Goal: Obtain resource: Download file/media

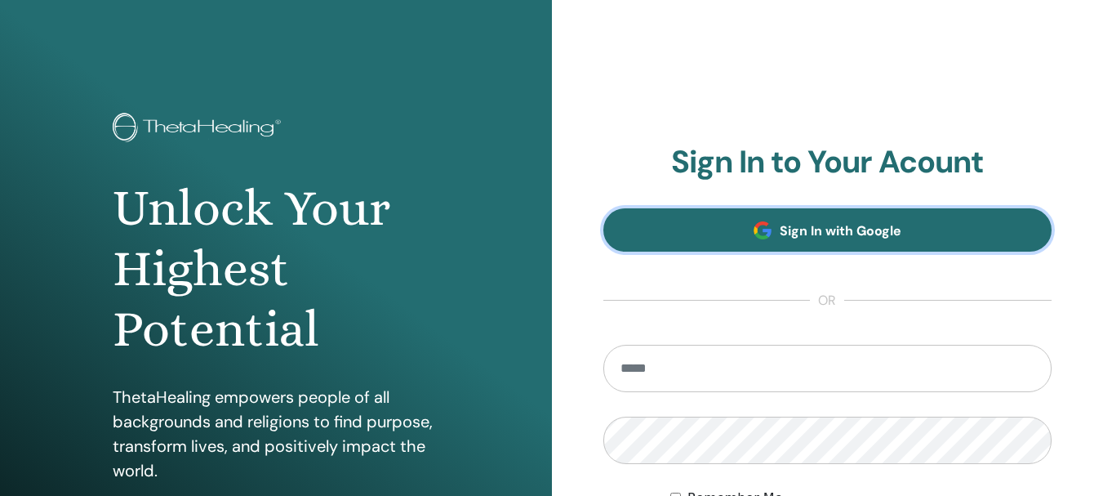
click at [753, 233] on span at bounding box center [762, 230] width 18 height 18
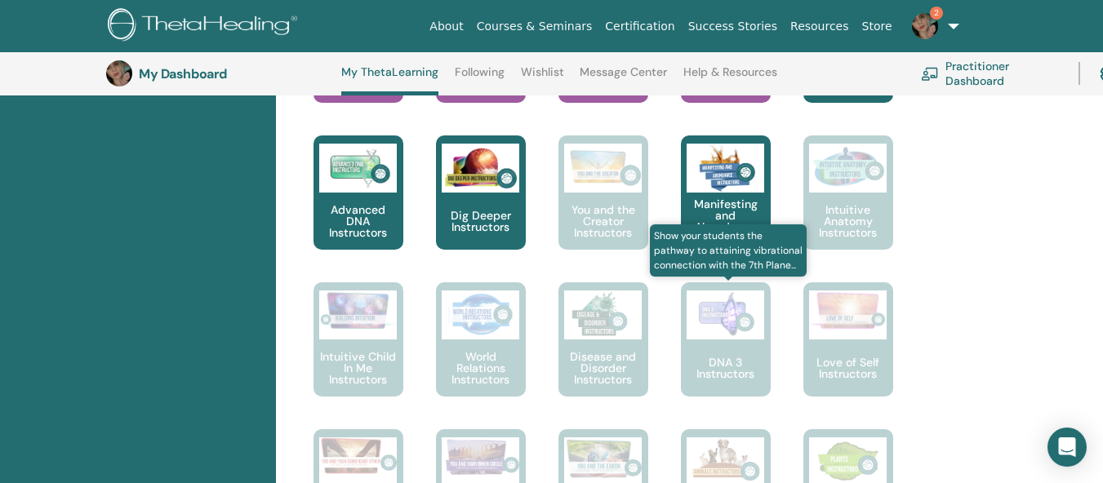
scroll to position [860, 0]
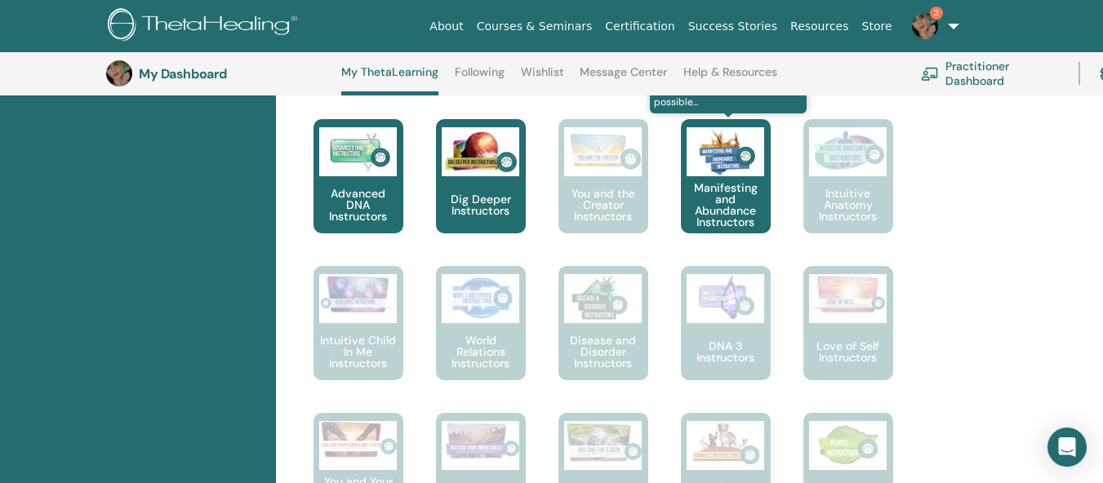
click at [731, 190] on p "Manifesting and Abundance Instructors" at bounding box center [726, 205] width 90 height 46
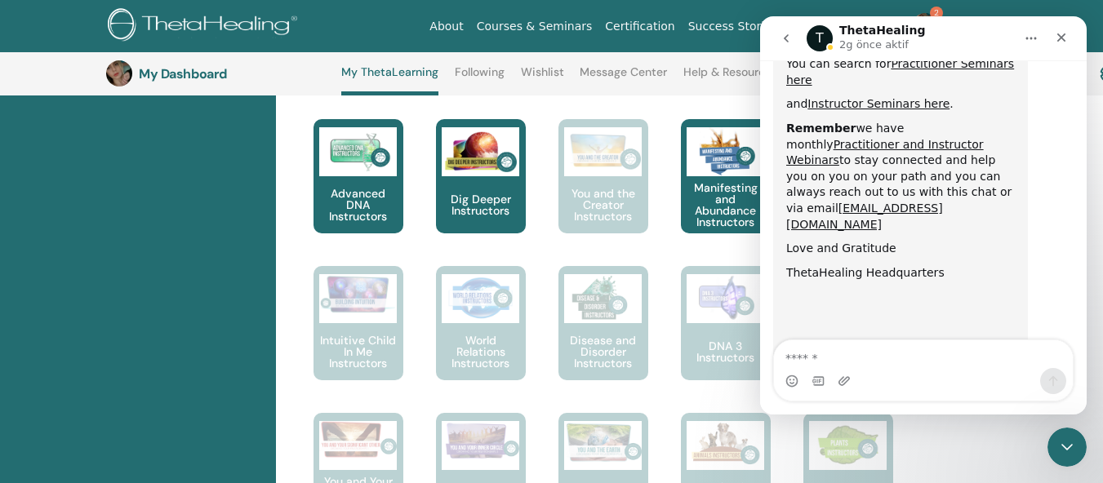
scroll to position [940, 0]
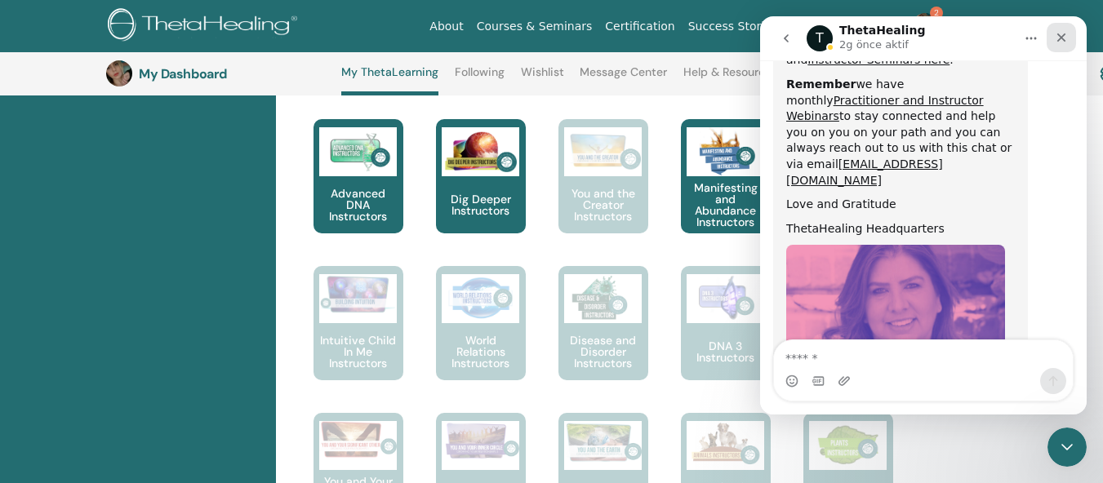
click at [1074, 40] on div "Kapat" at bounding box center [1061, 37] width 29 height 29
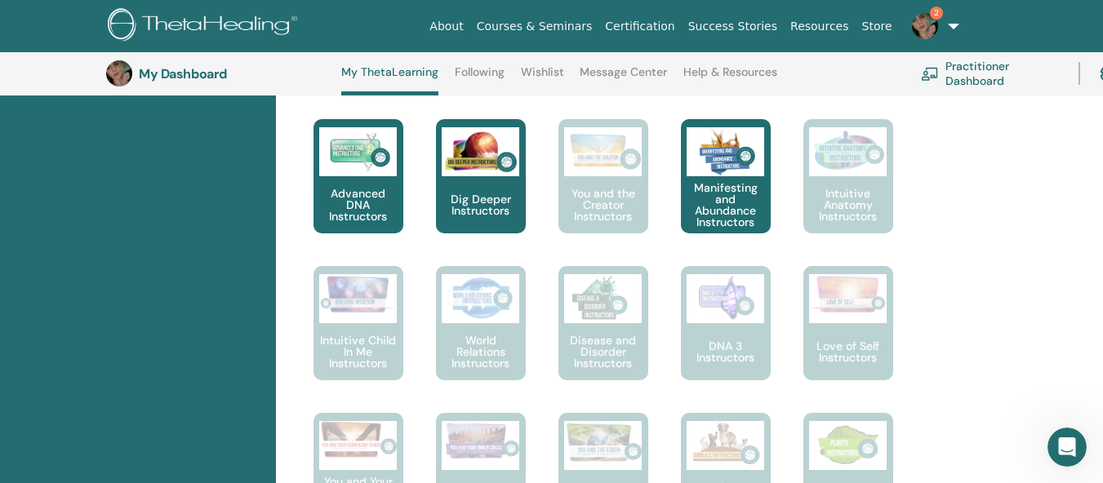
click at [940, 32] on span "2" at bounding box center [924, 25] width 39 height 13
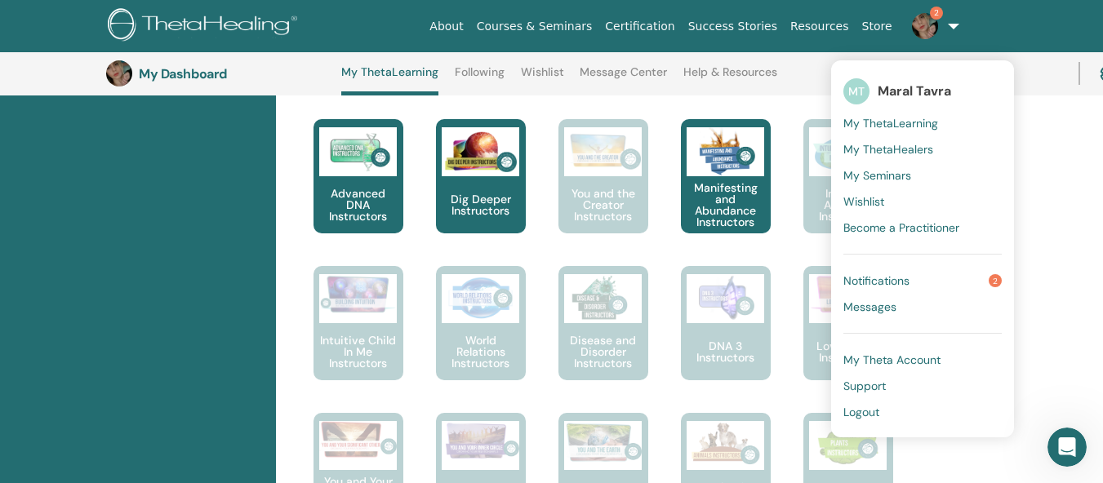
click at [886, 277] on span "Notifications" at bounding box center [876, 280] width 66 height 15
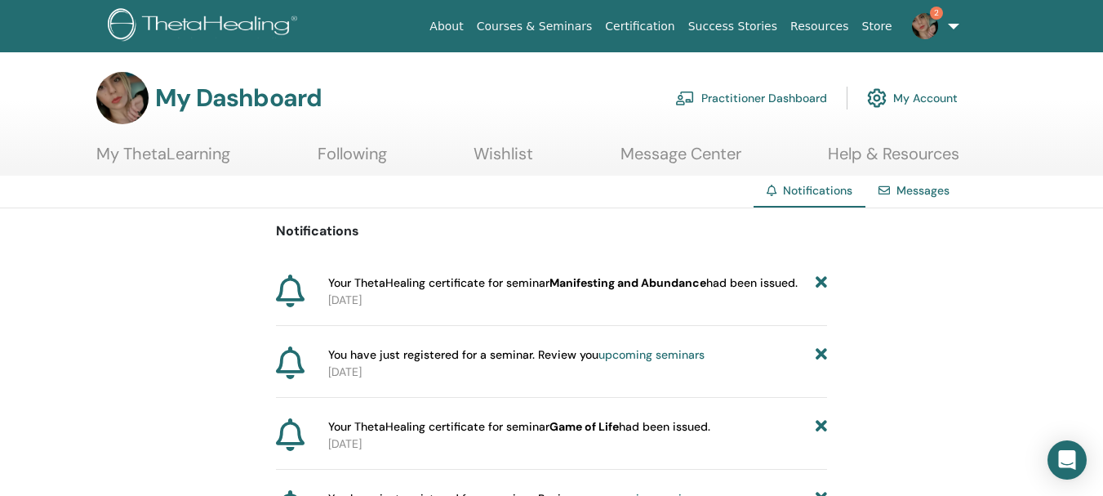
click at [318, 286] on div at bounding box center [299, 291] width 46 height 34
click at [957, 23] on link "2" at bounding box center [932, 26] width 67 height 52
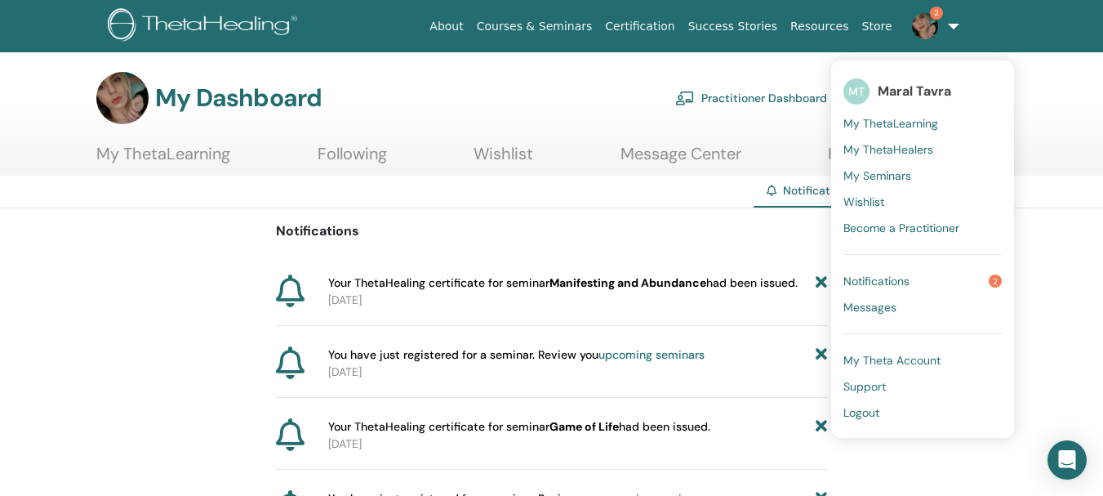
click at [902, 122] on span "My ThetaLearning" at bounding box center [890, 123] width 95 height 15
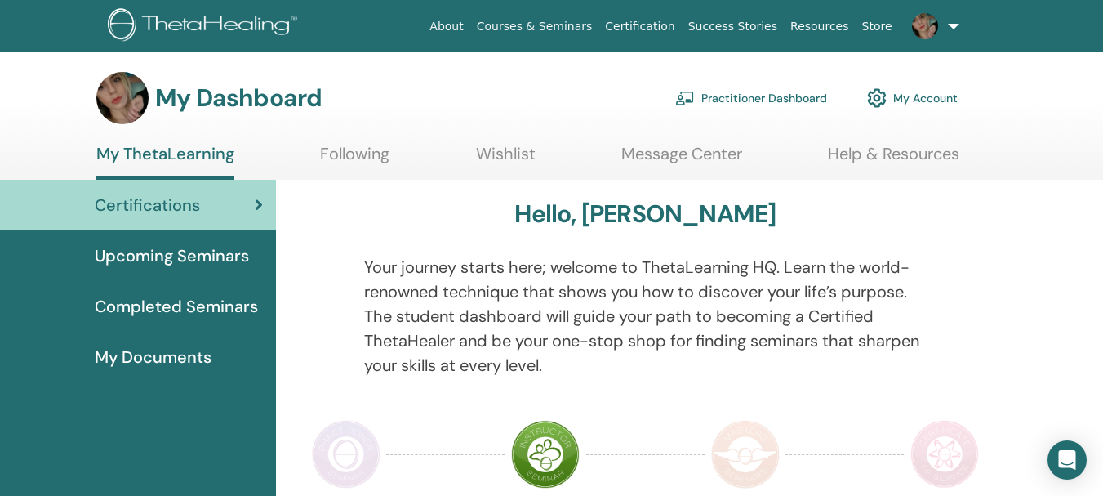
click at [176, 365] on span "My Documents" at bounding box center [153, 356] width 117 height 24
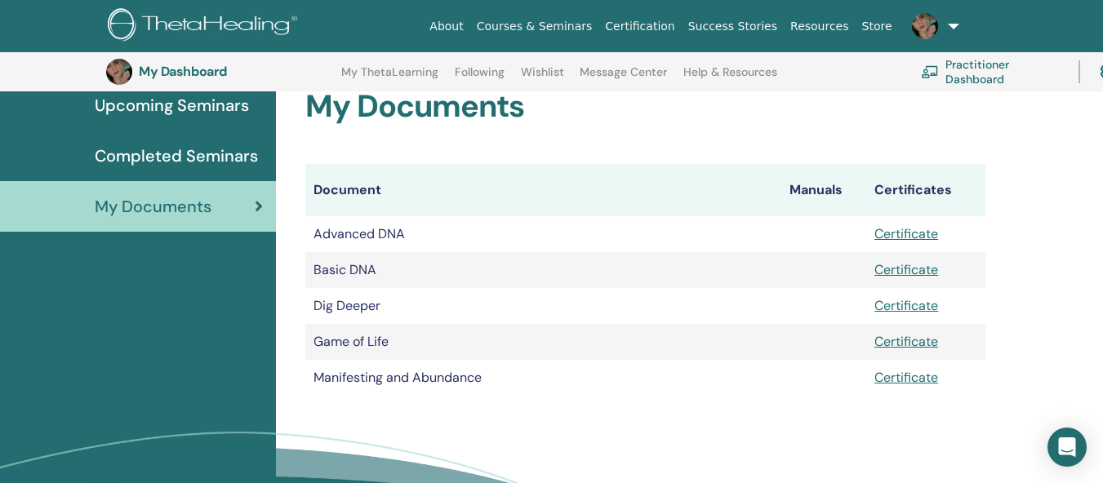
scroll to position [202, 0]
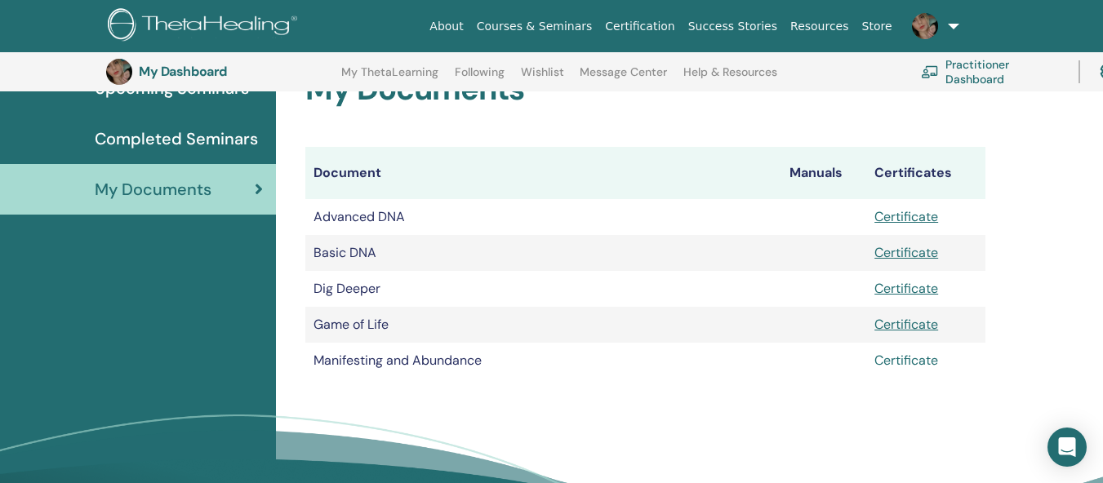
click at [905, 362] on link "Certificate" at bounding box center [906, 360] width 64 height 17
